Goal: Information Seeking & Learning: Learn about a topic

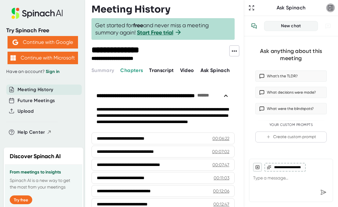
click at [329, 9] on icon "button" at bounding box center [331, 8] width 6 height 6
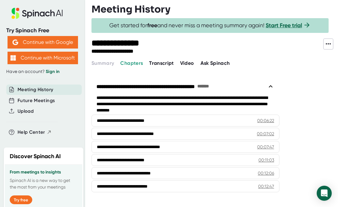
scroll to position [24, 0]
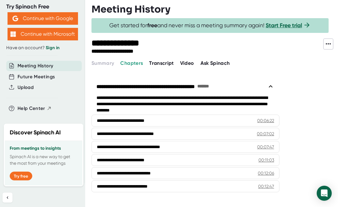
click at [30, 146] on h3 "From meetings to insights" at bounding box center [44, 148] width 68 height 5
